Goal: Task Accomplishment & Management: Use online tool/utility

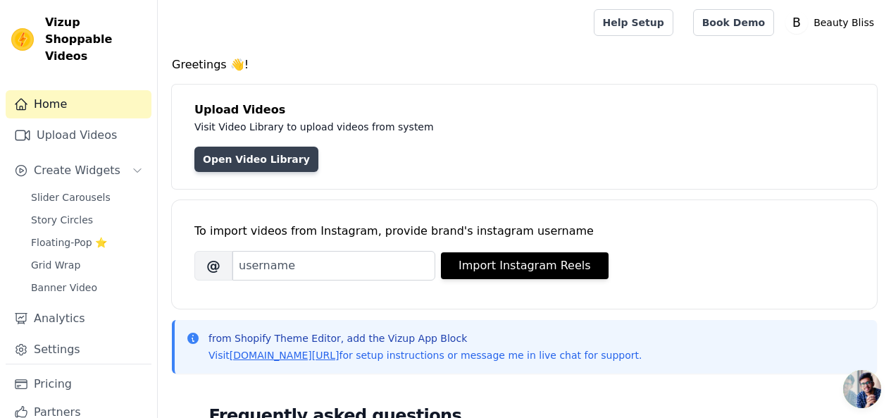
click at [243, 151] on link "Open Video Library" at bounding box center [256, 158] width 124 height 25
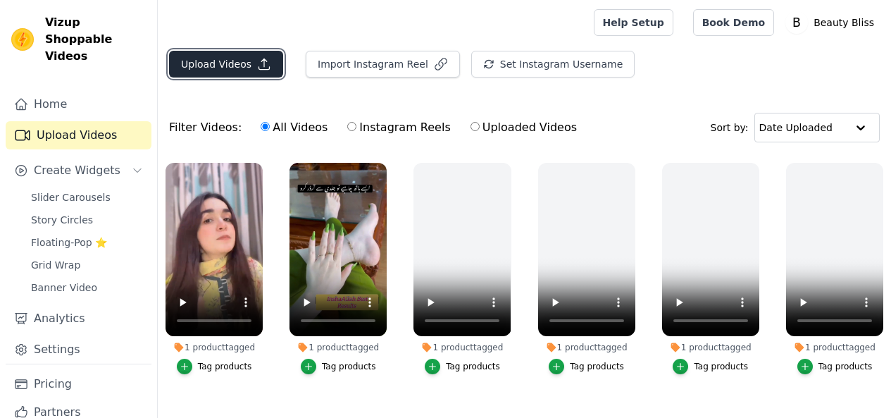
click at [239, 70] on button "Upload Videos" at bounding box center [226, 64] width 114 height 27
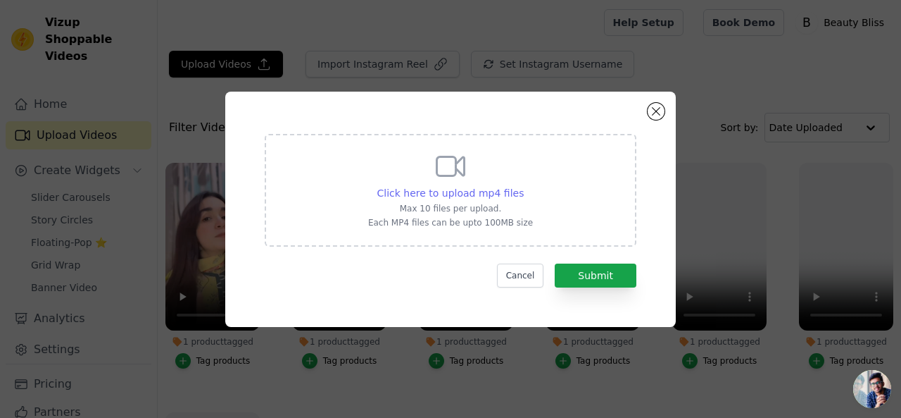
click at [443, 189] on span "Click here to upload mp4 files" at bounding box center [450, 192] width 147 height 11
click at [523, 186] on input "Click here to upload mp4 files Max 10 files per upload. Each MP4 files can be u…" at bounding box center [523, 185] width 1 height 1
type input "C:\fakepath\WhatsApp Video 2025-08-23 at 5.22.47 AM (2).mp4"
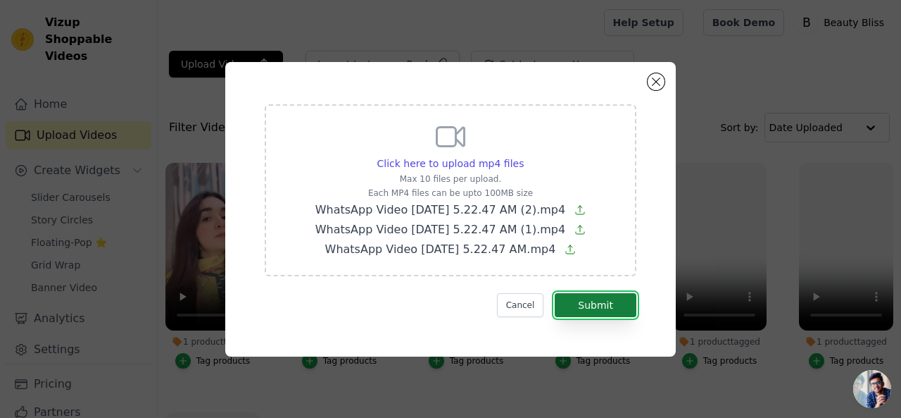
click at [569, 309] on button "Submit" at bounding box center [596, 305] width 82 height 24
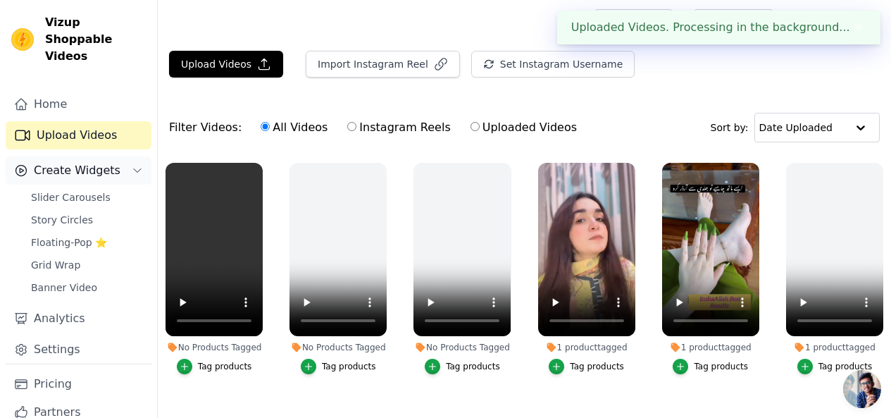
click at [86, 162] on span "Create Widgets" at bounding box center [77, 170] width 87 height 17
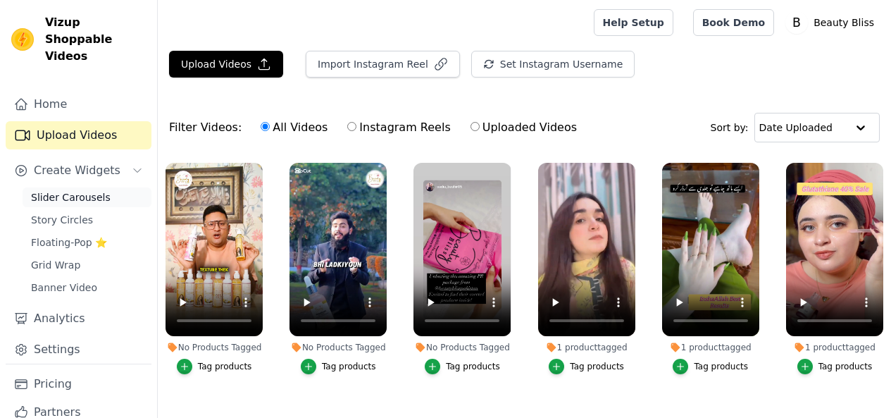
click at [87, 190] on span "Slider Carousels" at bounding box center [71, 197] width 80 height 14
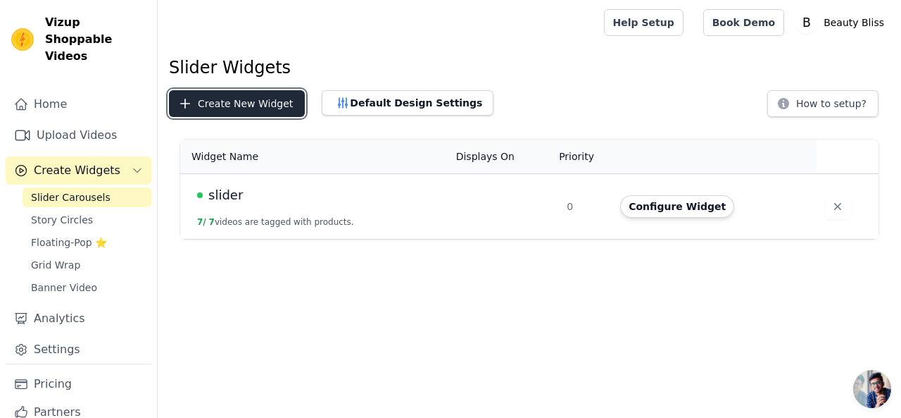
click at [268, 106] on button "Create New Widget" at bounding box center [237, 103] width 136 height 27
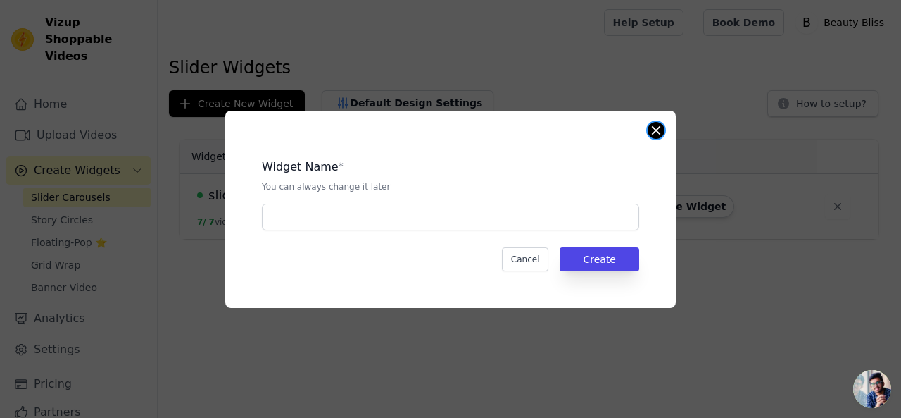
click at [656, 130] on button "Close modal" at bounding box center [656, 130] width 17 height 17
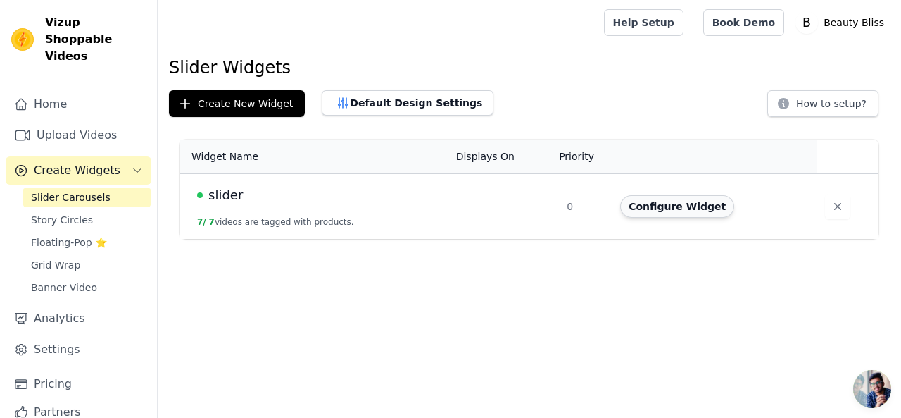
click at [646, 211] on button "Configure Widget" at bounding box center [677, 206] width 114 height 23
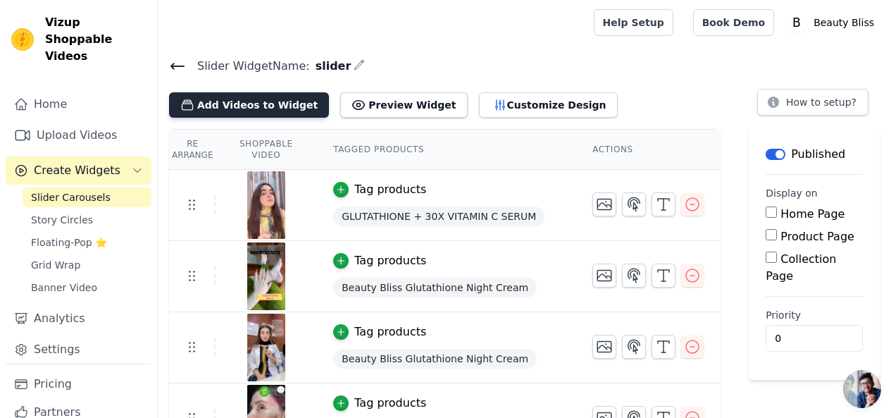
click at [187, 103] on icon "button" at bounding box center [187, 105] width 11 height 10
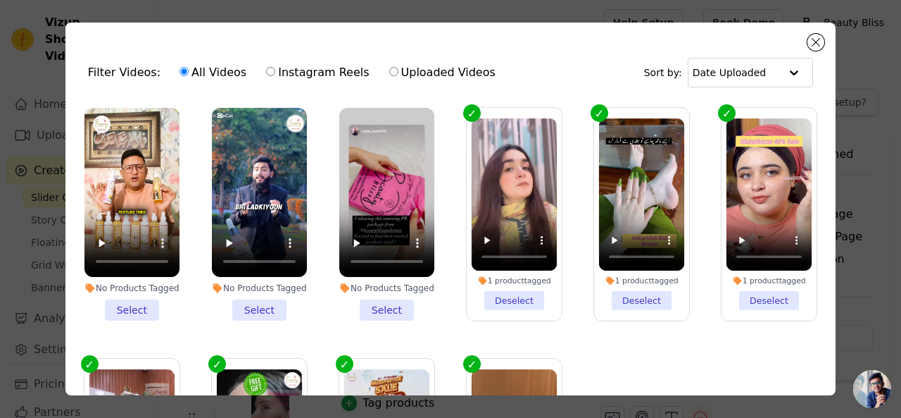
click at [384, 303] on li "No Products Tagged Select" at bounding box center [386, 214] width 95 height 213
click at [0, 0] on input "No Products Tagged Select" at bounding box center [0, 0] width 0 height 0
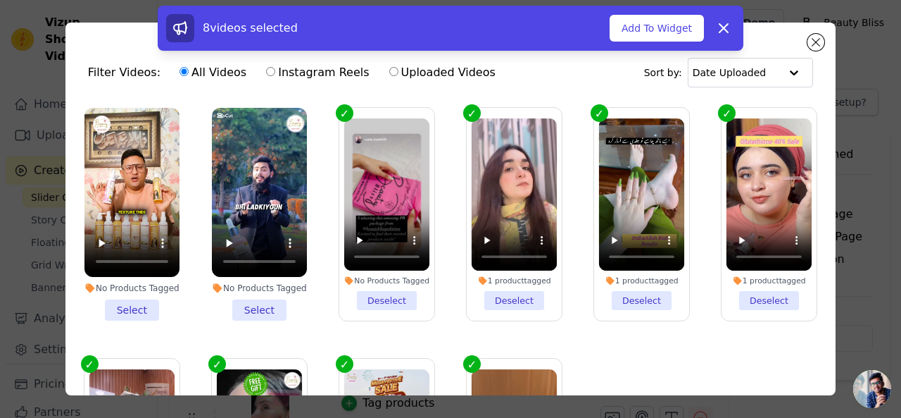
click at [265, 301] on li "No Products Tagged Select" at bounding box center [259, 214] width 95 height 213
click at [0, 0] on input "No Products Tagged Select" at bounding box center [0, 0] width 0 height 0
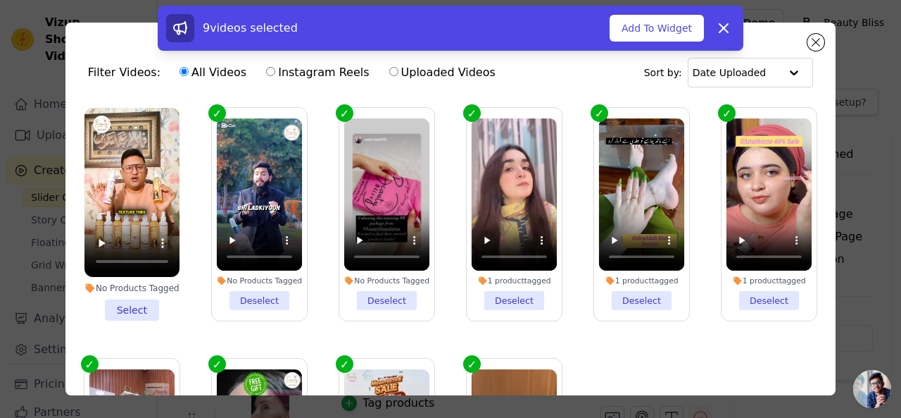
click at [139, 304] on li "No Products Tagged Select" at bounding box center [132, 214] width 95 height 213
click at [0, 0] on input "No Products Tagged Select" at bounding box center [0, 0] width 0 height 0
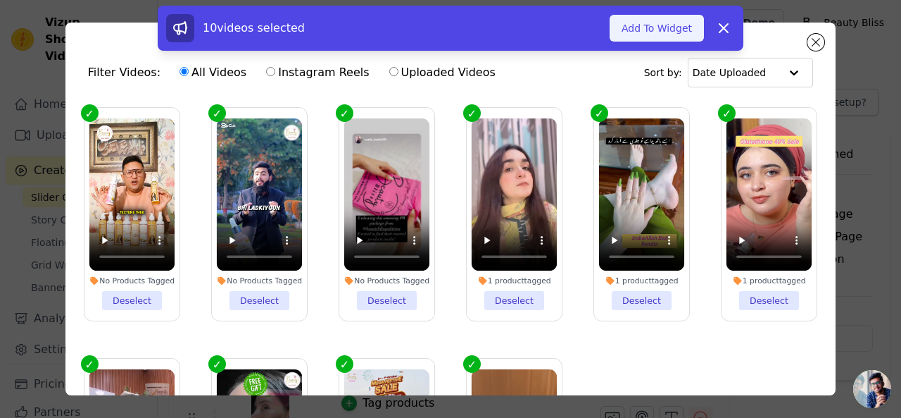
click at [649, 34] on button "Add To Widget" at bounding box center [657, 28] width 94 height 27
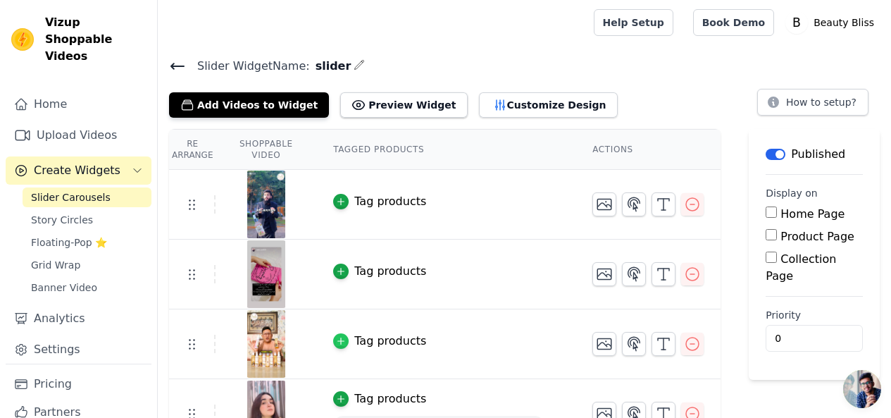
click at [346, 336] on icon "button" at bounding box center [341, 341] width 10 height 10
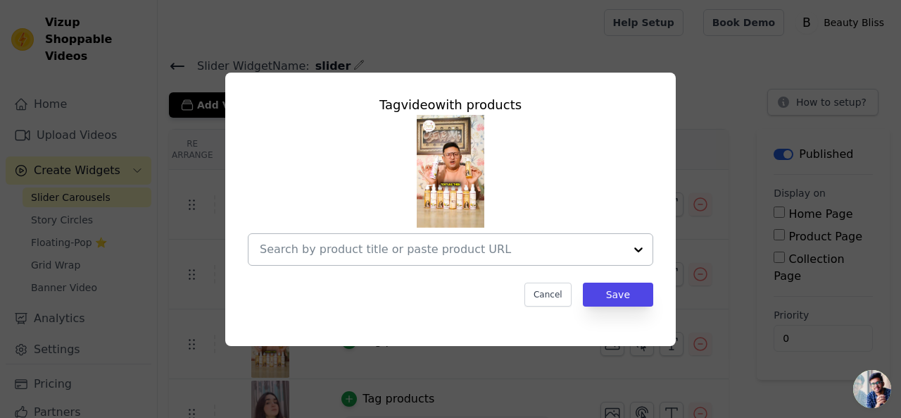
click at [424, 250] on input "text" at bounding box center [442, 249] width 365 height 17
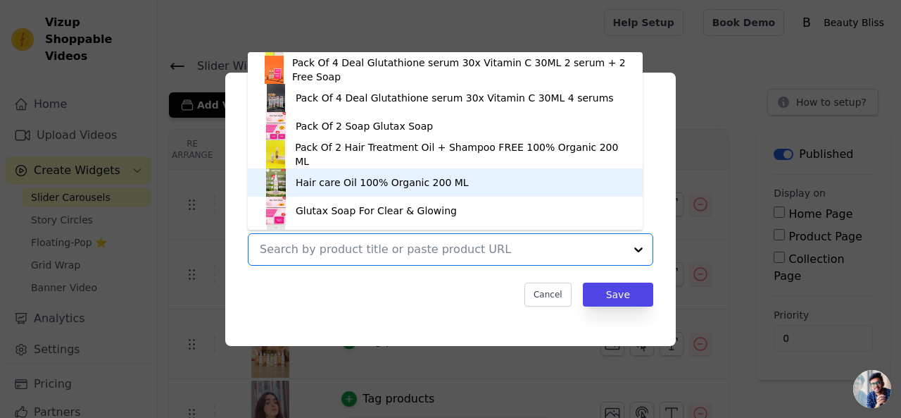
scroll to position [195, 0]
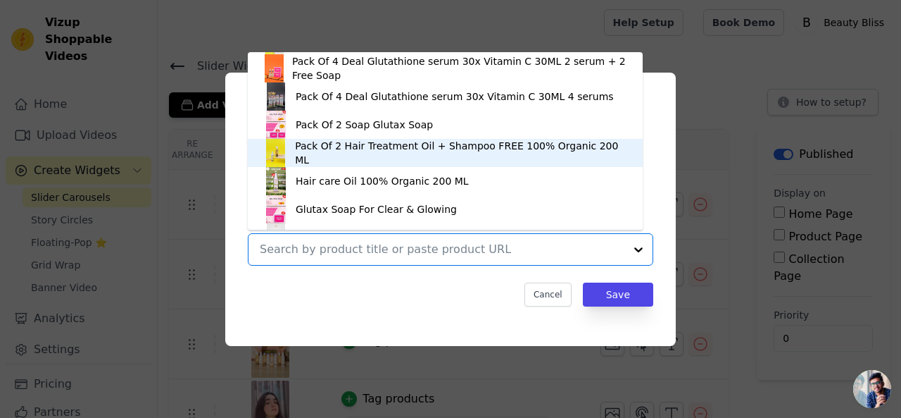
click at [387, 153] on div "Pack Of 2 Hair Treatment Oil + Shampoo FREE 100% Organic 200 ML" at bounding box center [462, 153] width 334 height 28
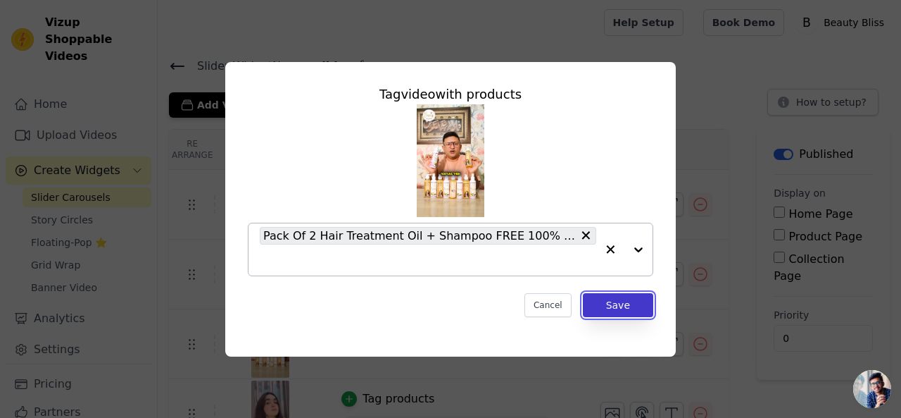
click at [597, 301] on button "Save" at bounding box center [618, 305] width 70 height 24
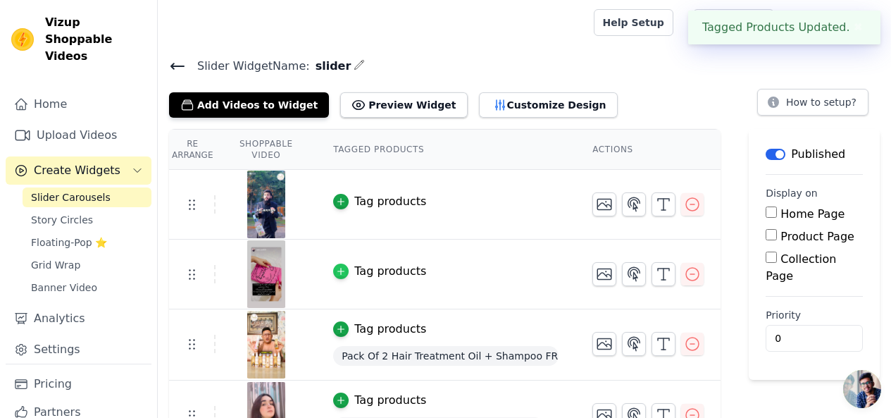
click at [349, 275] on div "button" at bounding box center [340, 270] width 15 height 15
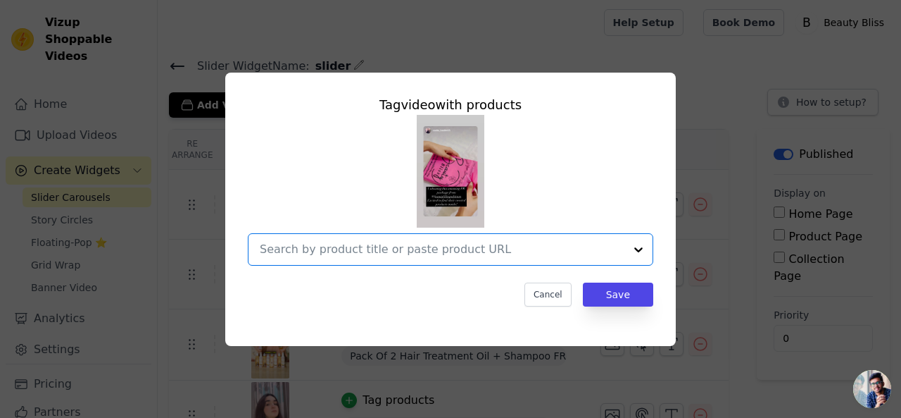
click at [408, 252] on input "text" at bounding box center [442, 249] width 365 height 17
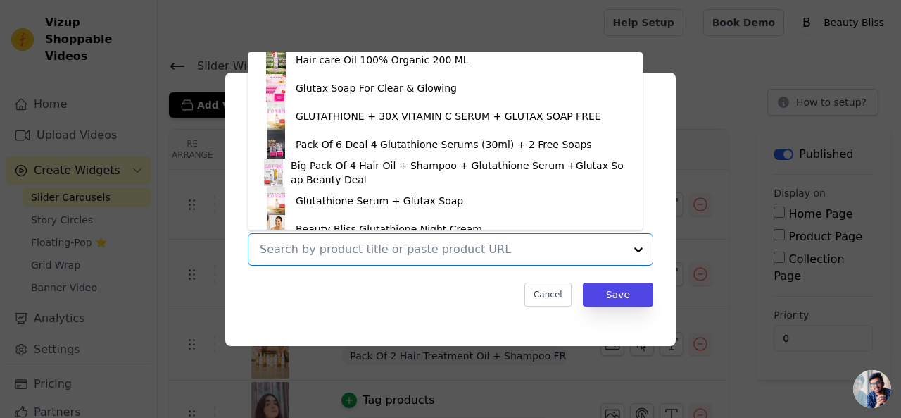
scroll to position [333, 0]
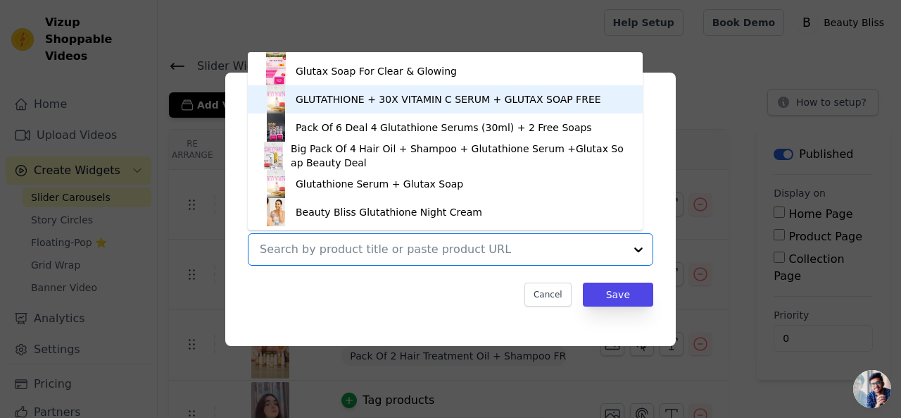
click at [344, 99] on div "GLUTATHIONE + 30X VITAMIN C SERUM + GLUTAX SOAP FREE" at bounding box center [449, 99] width 306 height 14
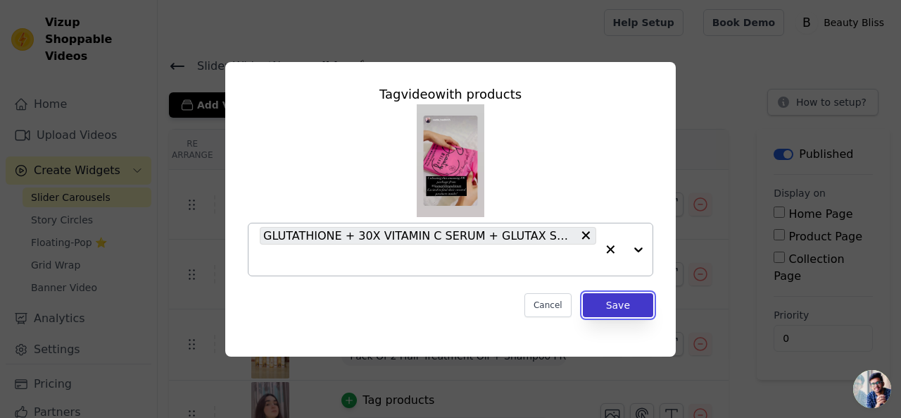
click at [611, 308] on button "Save" at bounding box center [618, 305] width 70 height 24
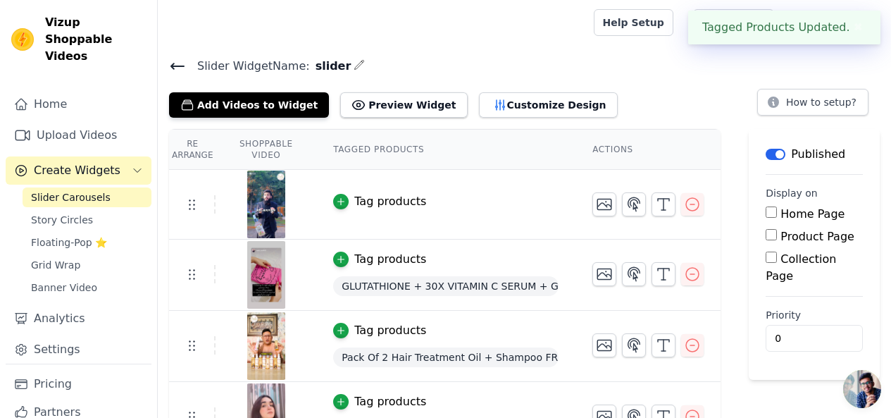
click at [351, 213] on td "Tag products" at bounding box center [445, 205] width 259 height 70
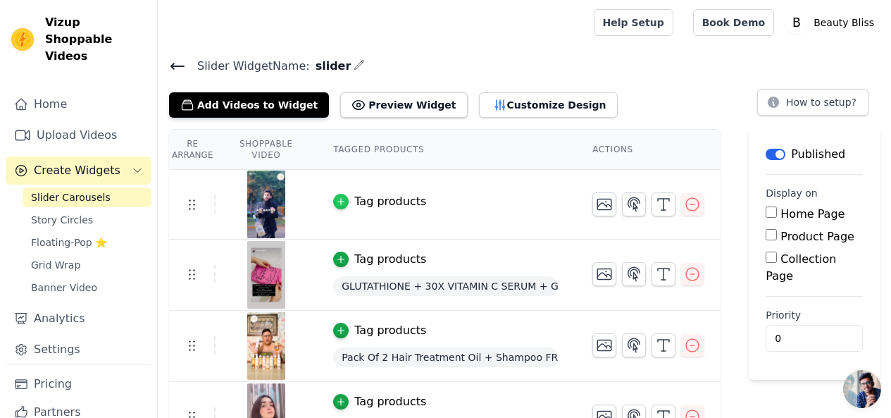
click at [346, 204] on icon "button" at bounding box center [341, 201] width 10 height 10
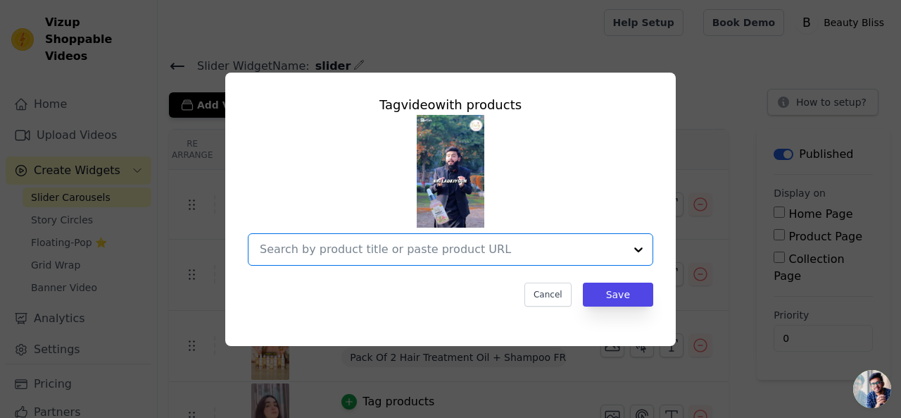
click at [423, 254] on input "text" at bounding box center [442, 249] width 365 height 17
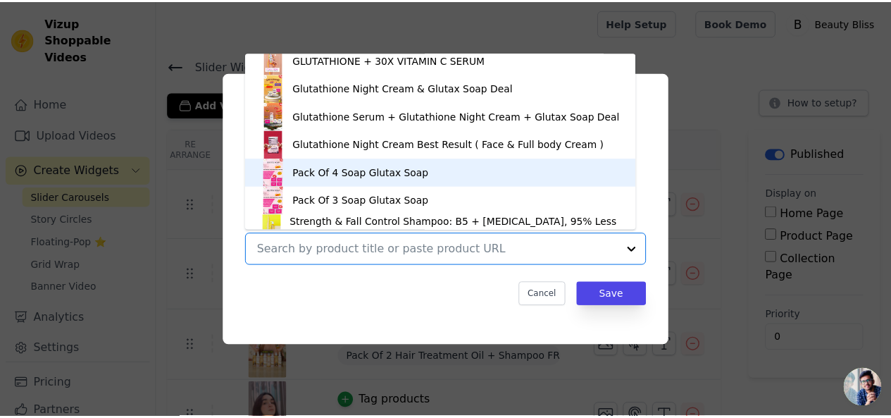
scroll to position [0, 0]
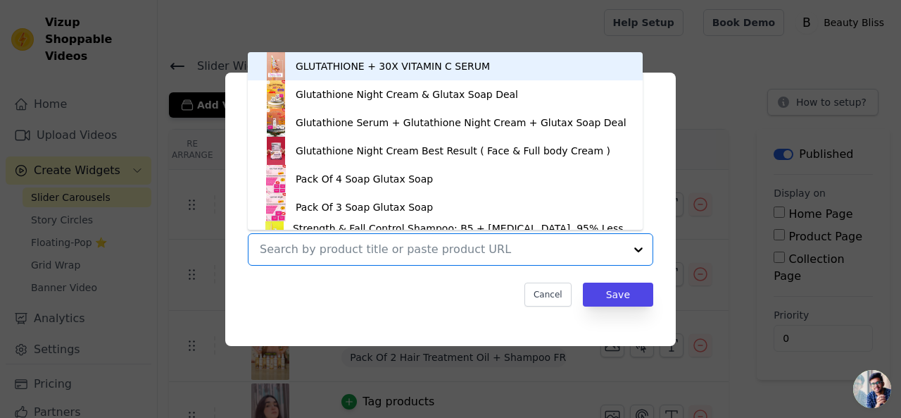
click at [365, 74] on div "GLUTATHIONE + 30X VITAMIN C SERUM" at bounding box center [445, 66] width 367 height 28
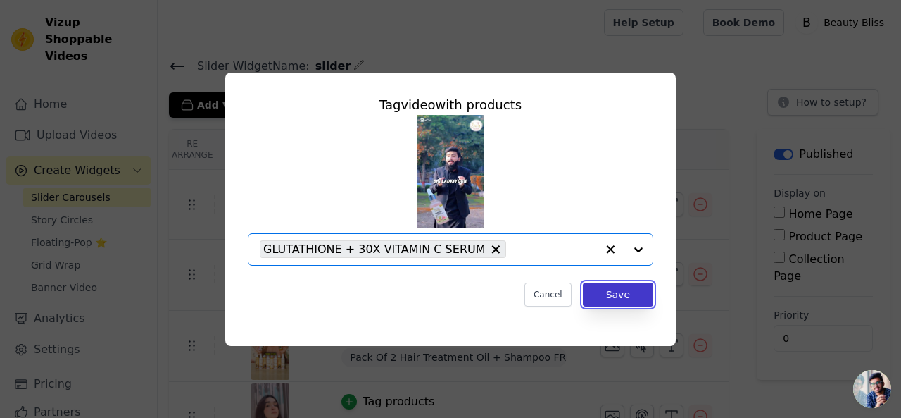
click at [606, 301] on button "Save" at bounding box center [618, 294] width 70 height 24
